Goal: Find specific page/section: Find specific page/section

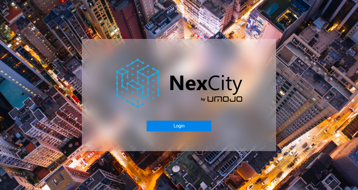
click at [183, 128] on button "Login" at bounding box center [178, 125] width 64 height 11
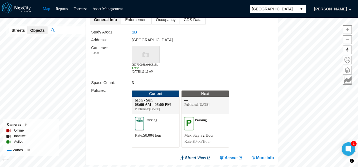
click at [197, 158] on link "Street View" at bounding box center [195, 158] width 31 height 6
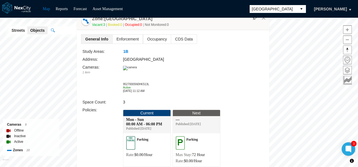
click at [137, 70] on img at bounding box center [130, 68] width 14 height 4
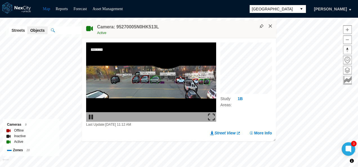
click at [272, 25] on button "×" at bounding box center [270, 26] width 5 height 5
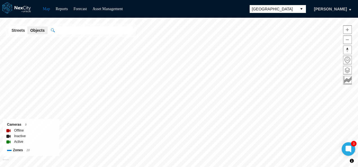
click at [141, 10] on div "Map Reports Forecast Asset Management [GEOGRAPHIC_DATA] [PERSON_NAME] [GEOGRAPH…" at bounding box center [179, 83] width 358 height 167
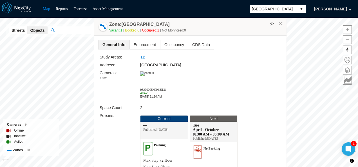
click at [283, 24] on div "Zone: [GEOGRAPHIC_DATA] 115 Vacant: 1 Booked: 0 Occupied: 1 Not Monitored: 0" at bounding box center [190, 27] width 192 height 18
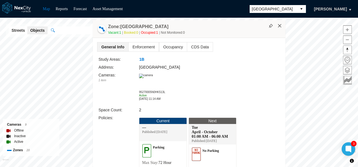
click at [280, 25] on button "×" at bounding box center [279, 25] width 5 height 5
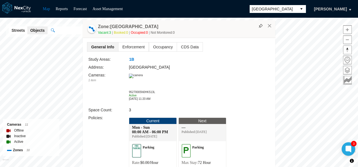
drag, startPoint x: 106, startPoint y: 100, endPoint x: 107, endPoint y: 84, distance: 15.6
click at [107, 84] on div "Cameras : 1 item" at bounding box center [108, 88] width 40 height 33
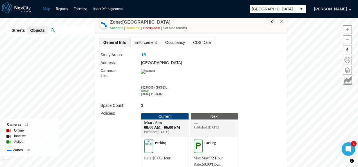
drag, startPoint x: 169, startPoint y: 29, endPoint x: 180, endPoint y: 24, distance: 12.7
click at [180, 24] on div "Zone: [GEOGRAPHIC_DATA] 94 Vacant: 3 Booked: 0 Occupied: 0 Not Monitored: 0" at bounding box center [191, 25] width 192 height 18
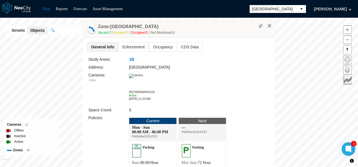
click at [270, 28] on button "×" at bounding box center [269, 25] width 5 height 5
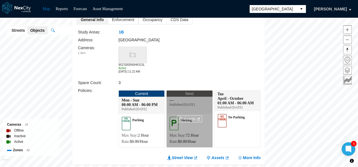
drag, startPoint x: 201, startPoint y: 90, endPoint x: 202, endPoint y: 100, distance: 10.2
click at [202, 100] on div "Study Areas: 1B Address: [GEOGRAPHIC_DATA] Cameras : 1 item 95270005N0HK513L Ac…" at bounding box center [169, 89] width 182 height 121
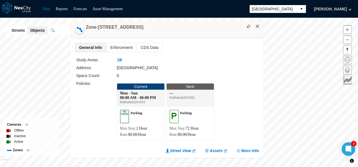
click at [259, 27] on button "×" at bounding box center [257, 26] width 5 height 5
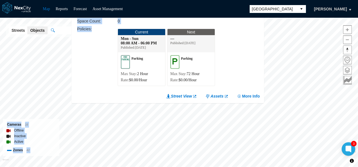
click at [102, 109] on div "Minneapolis KPI overview Reports 0 On-Street parking zones | 0 Off-Street parki…" at bounding box center [179, 92] width 358 height 149
drag, startPoint x: 99, startPoint y: 101, endPoint x: 87, endPoint y: 58, distance: 44.1
click at [87, 58] on div "Policies :" at bounding box center [97, 57] width 40 height 63
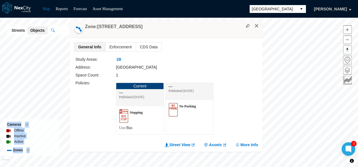
click at [257, 25] on button "×" at bounding box center [256, 25] width 5 height 5
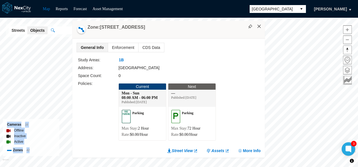
click at [261, 25] on button "×" at bounding box center [258, 26] width 5 height 5
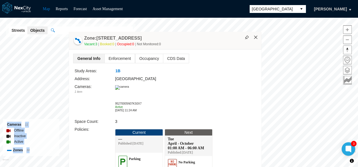
click at [256, 38] on button "×" at bounding box center [255, 37] width 5 height 5
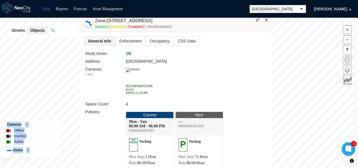
click at [269, 20] on button "×" at bounding box center [266, 19] width 5 height 5
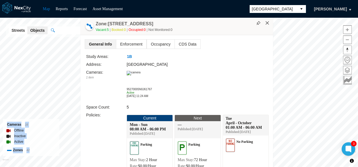
click at [267, 22] on button "×" at bounding box center [267, 23] width 5 height 5
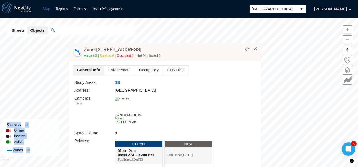
click at [256, 48] on button "×" at bounding box center [255, 48] width 5 height 5
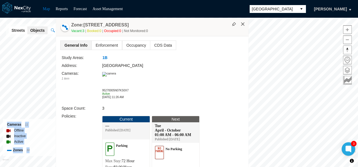
click at [242, 25] on button "×" at bounding box center [242, 24] width 5 height 5
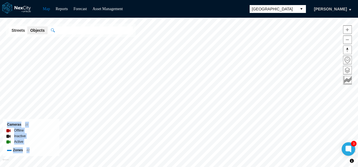
click at [208, 14] on div "Map Reports Forecast Asset Management [GEOGRAPHIC_DATA] [PERSON_NAME] [GEOGRAPH…" at bounding box center [179, 83] width 358 height 167
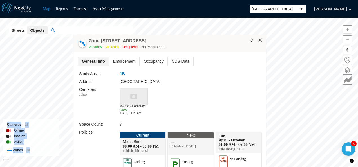
click at [262, 39] on button "×" at bounding box center [260, 40] width 5 height 5
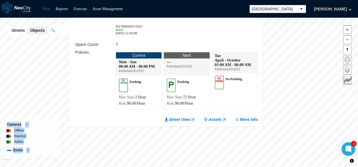
click at [243, 167] on html "Map Reports Forecast Asset Management [GEOGRAPHIC_DATA] [PERSON_NAME] [GEOGRAPH…" at bounding box center [179, 83] width 358 height 167
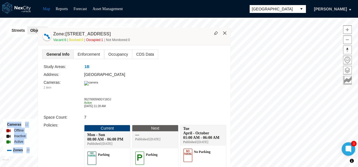
click at [226, 33] on button "×" at bounding box center [224, 33] width 5 height 5
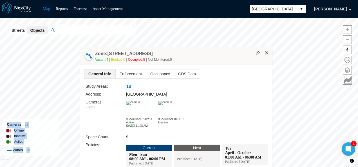
click at [267, 50] on button "×" at bounding box center [266, 52] width 5 height 5
